Goal: Information Seeking & Learning: Learn about a topic

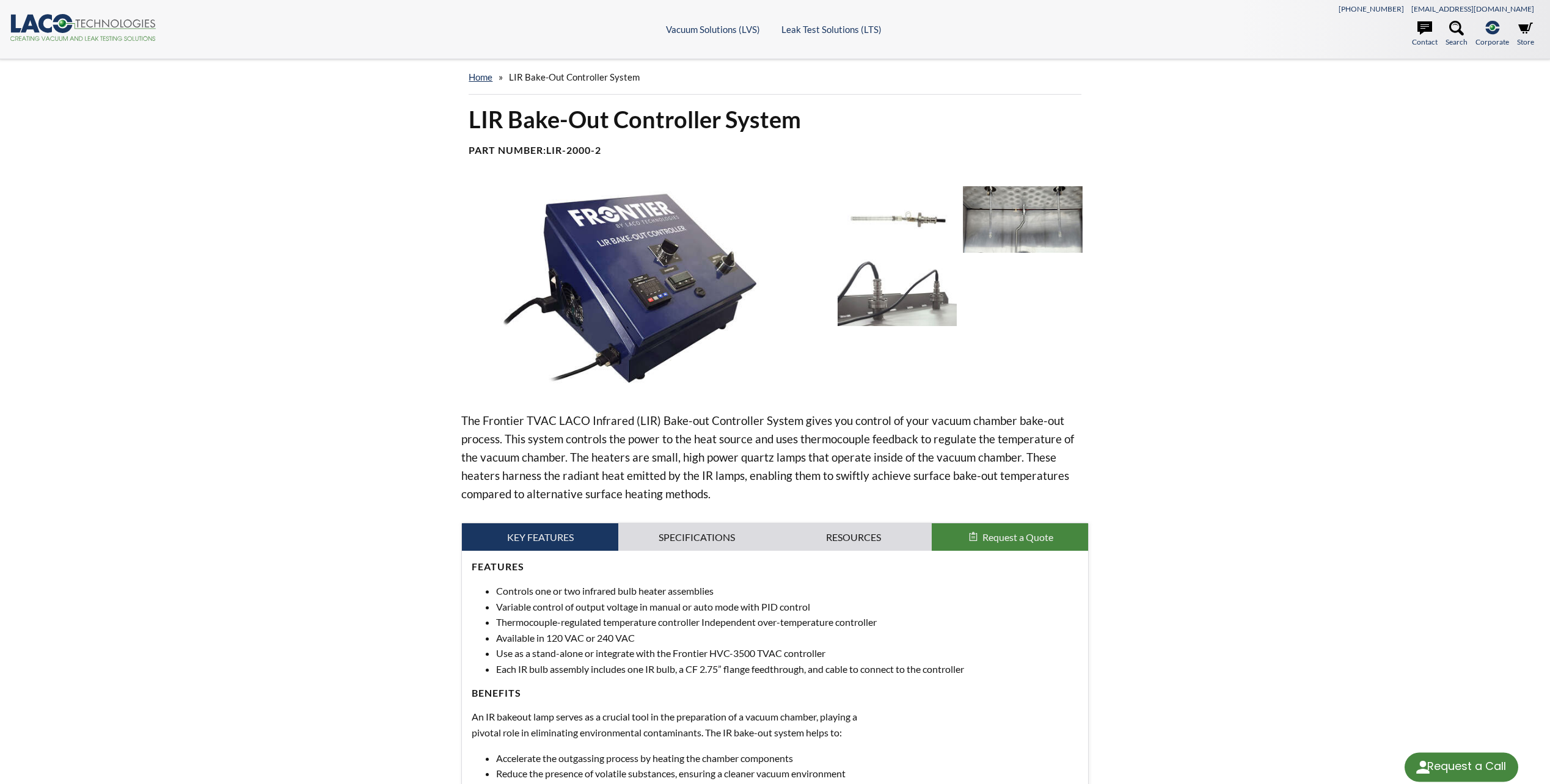
select select "Language Translate Widget"
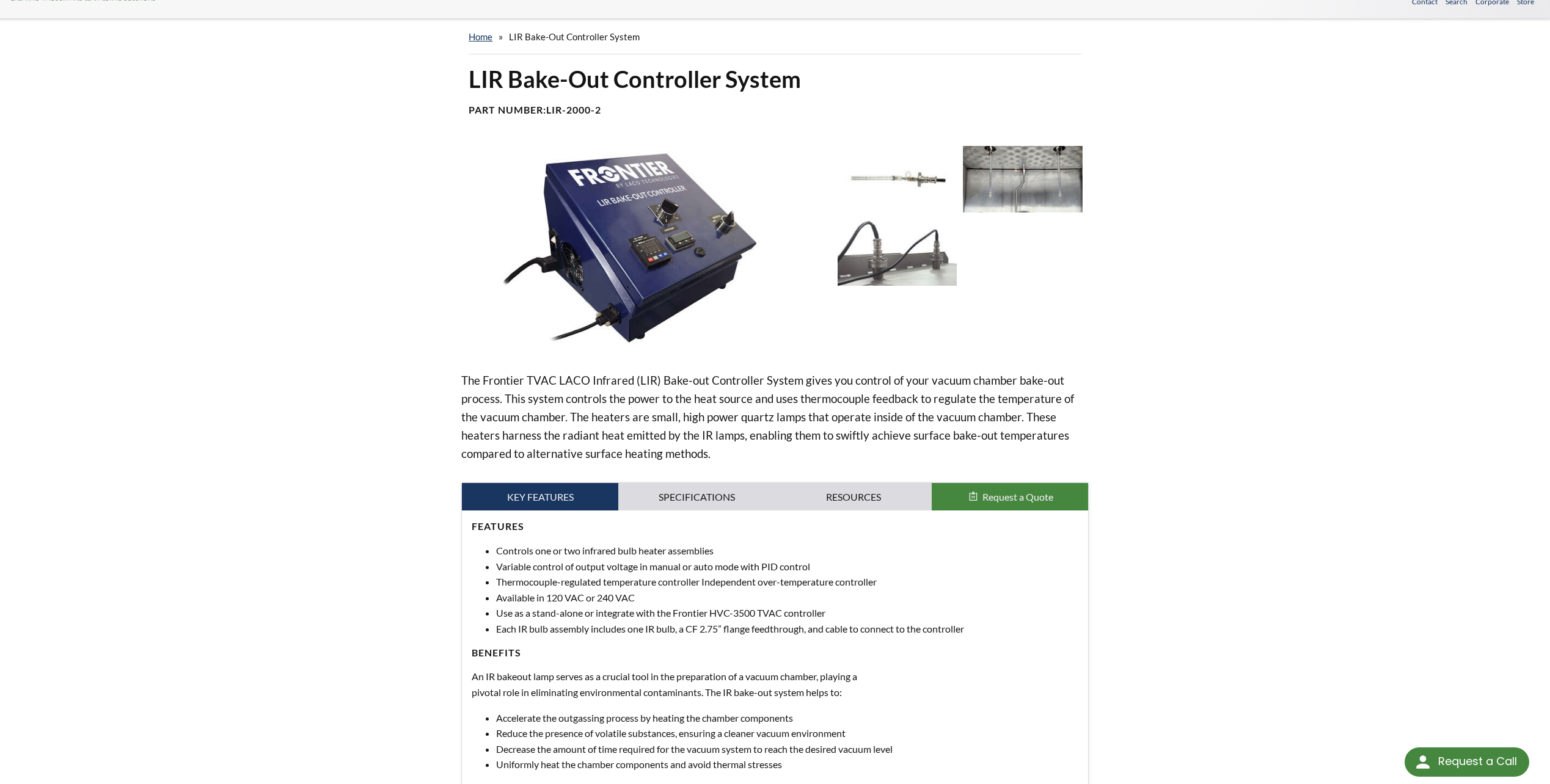
scroll to position [61, 0]
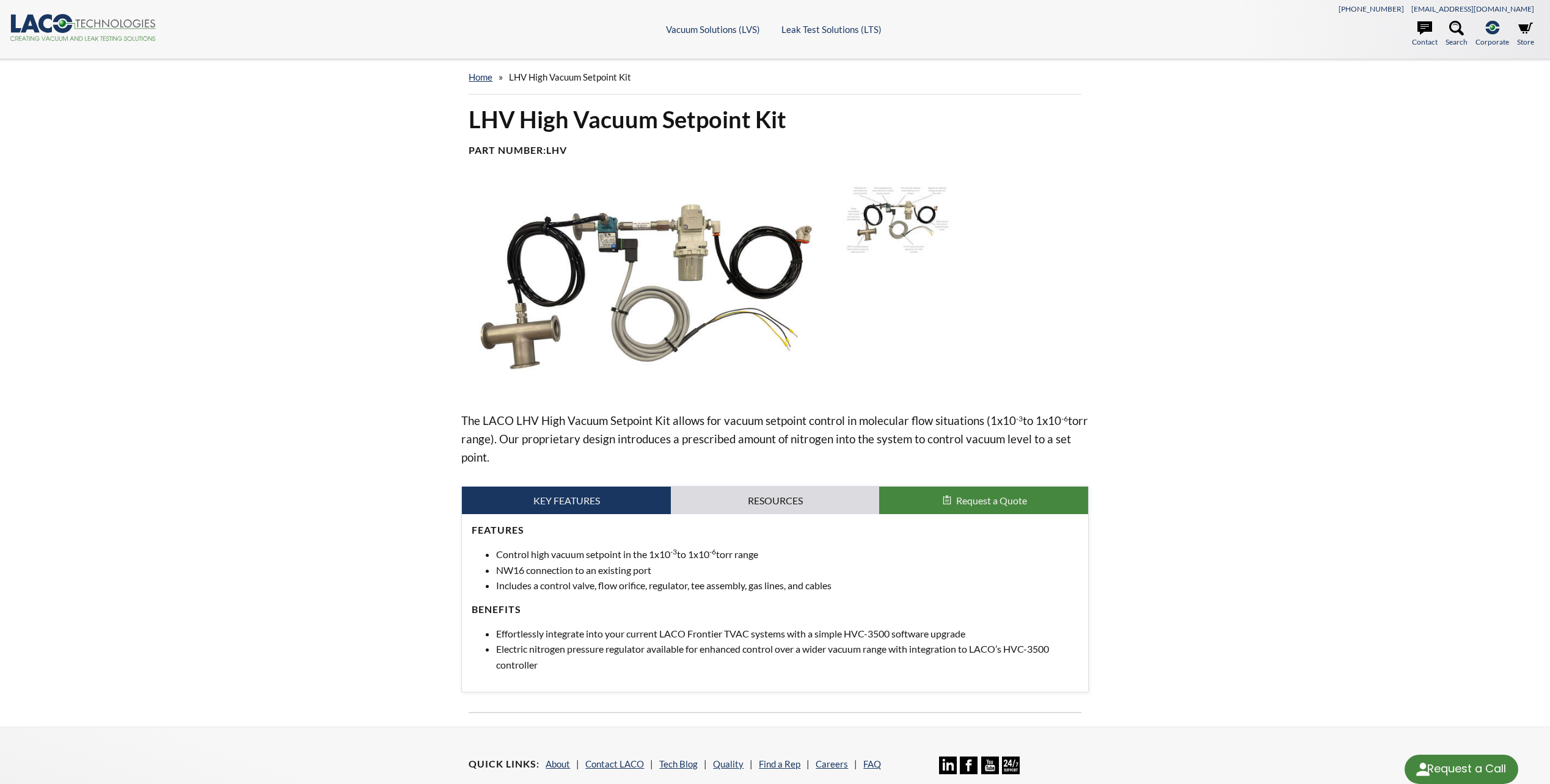
select select "Language Translate Widget"
